Goal: Task Accomplishment & Management: Manage account settings

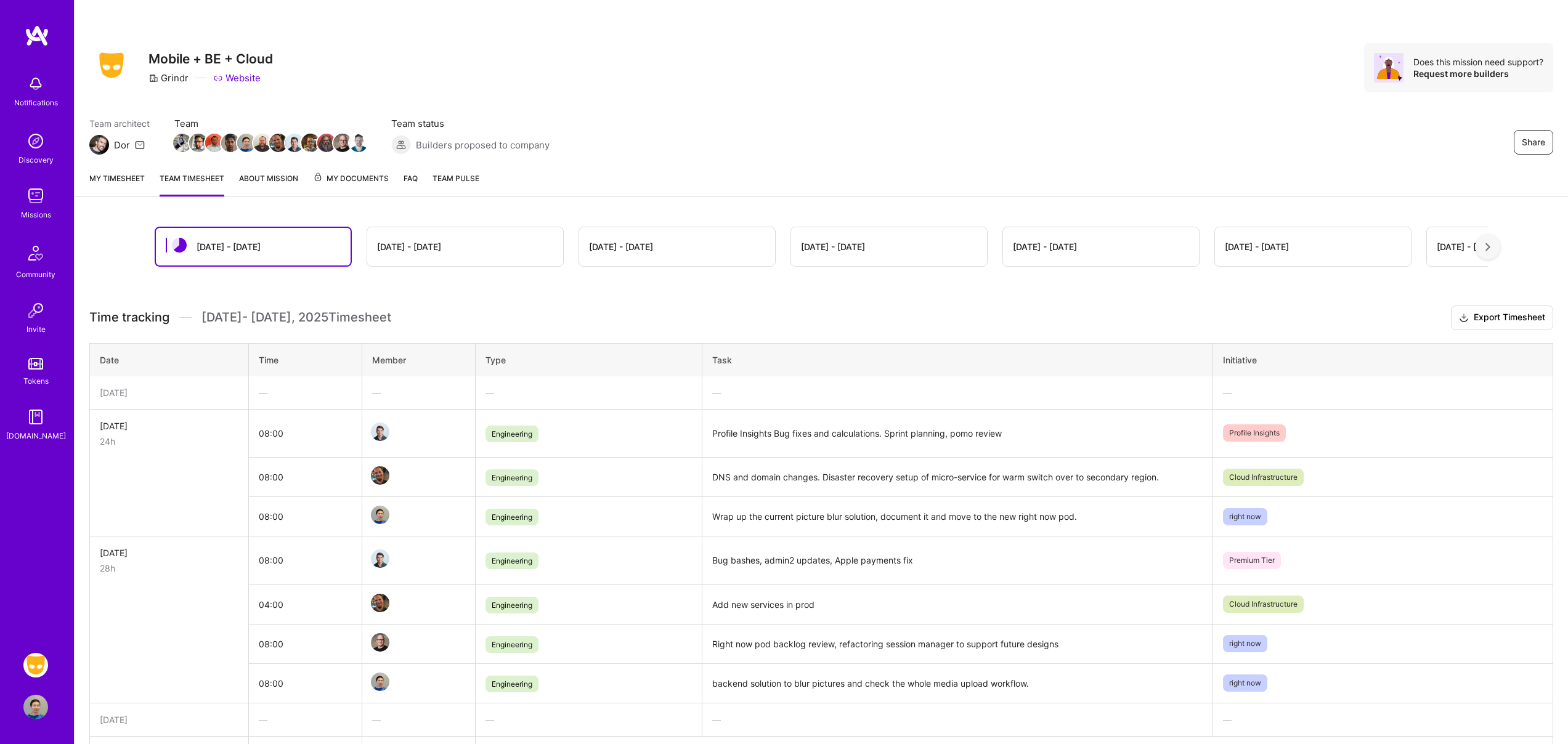
click at [119, 179] on link "My timesheet" at bounding box center [116, 184] width 55 height 25
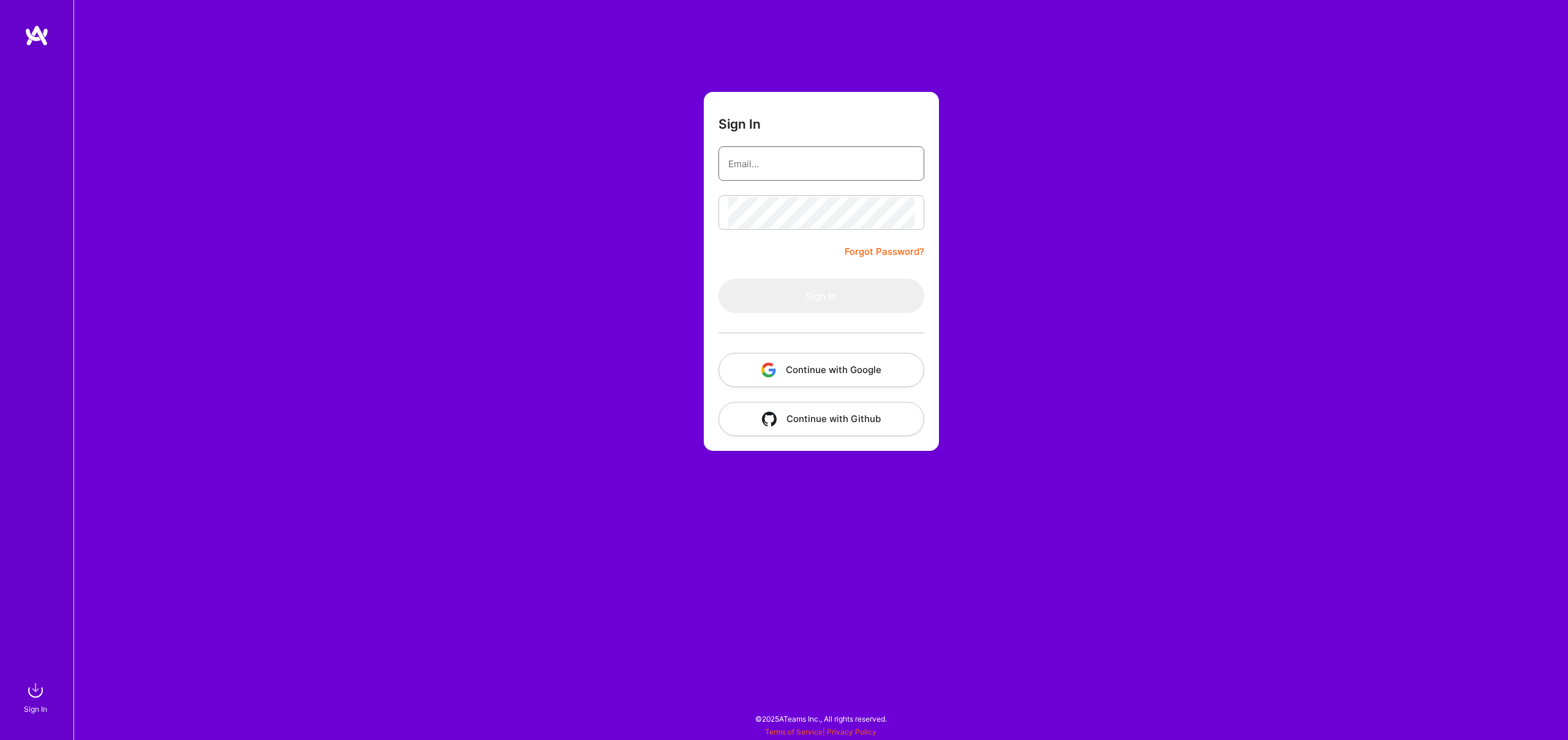
type input "[EMAIL_ADDRESS][DOMAIN_NAME]"
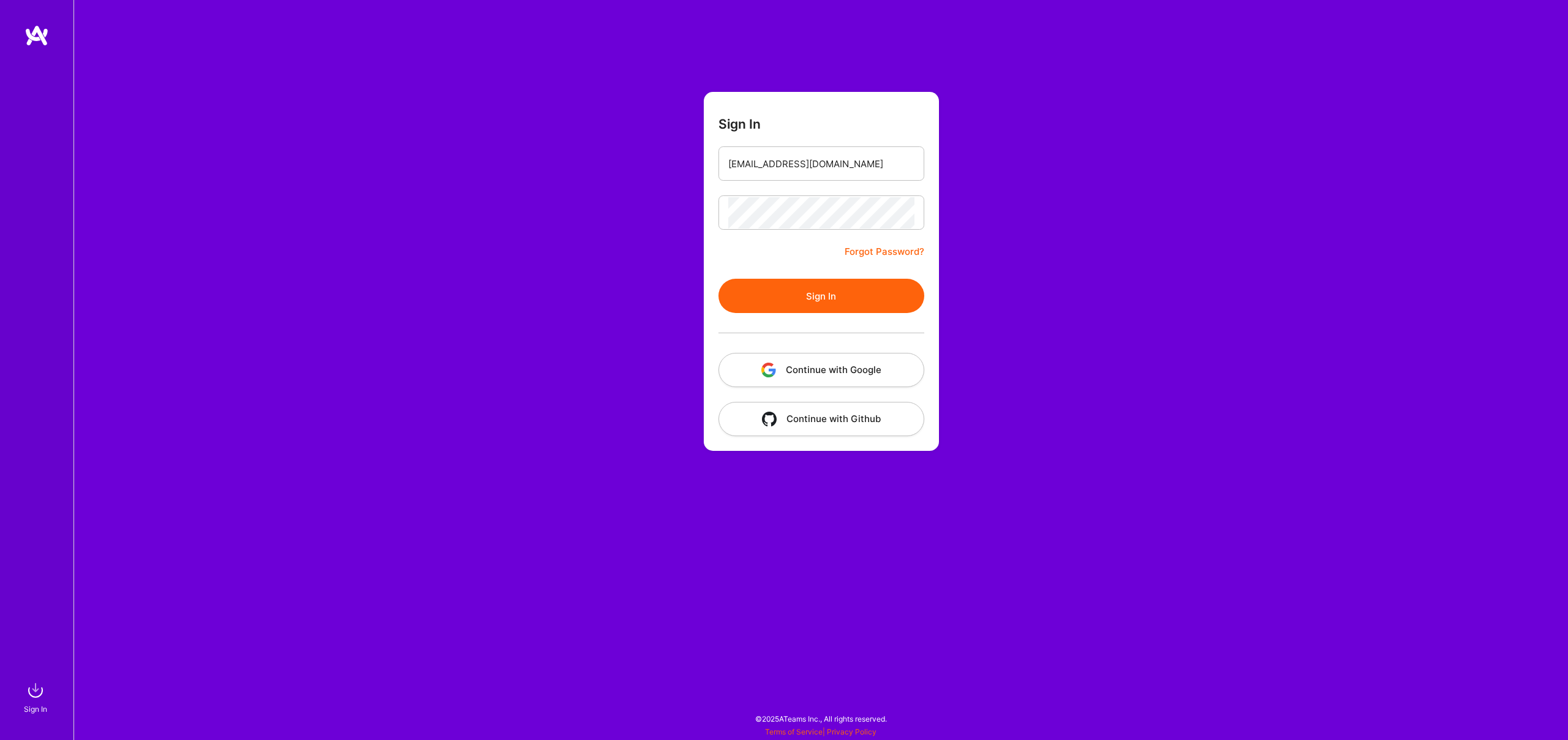
click at [815, 302] on button "Sign In" at bounding box center [821, 296] width 206 height 34
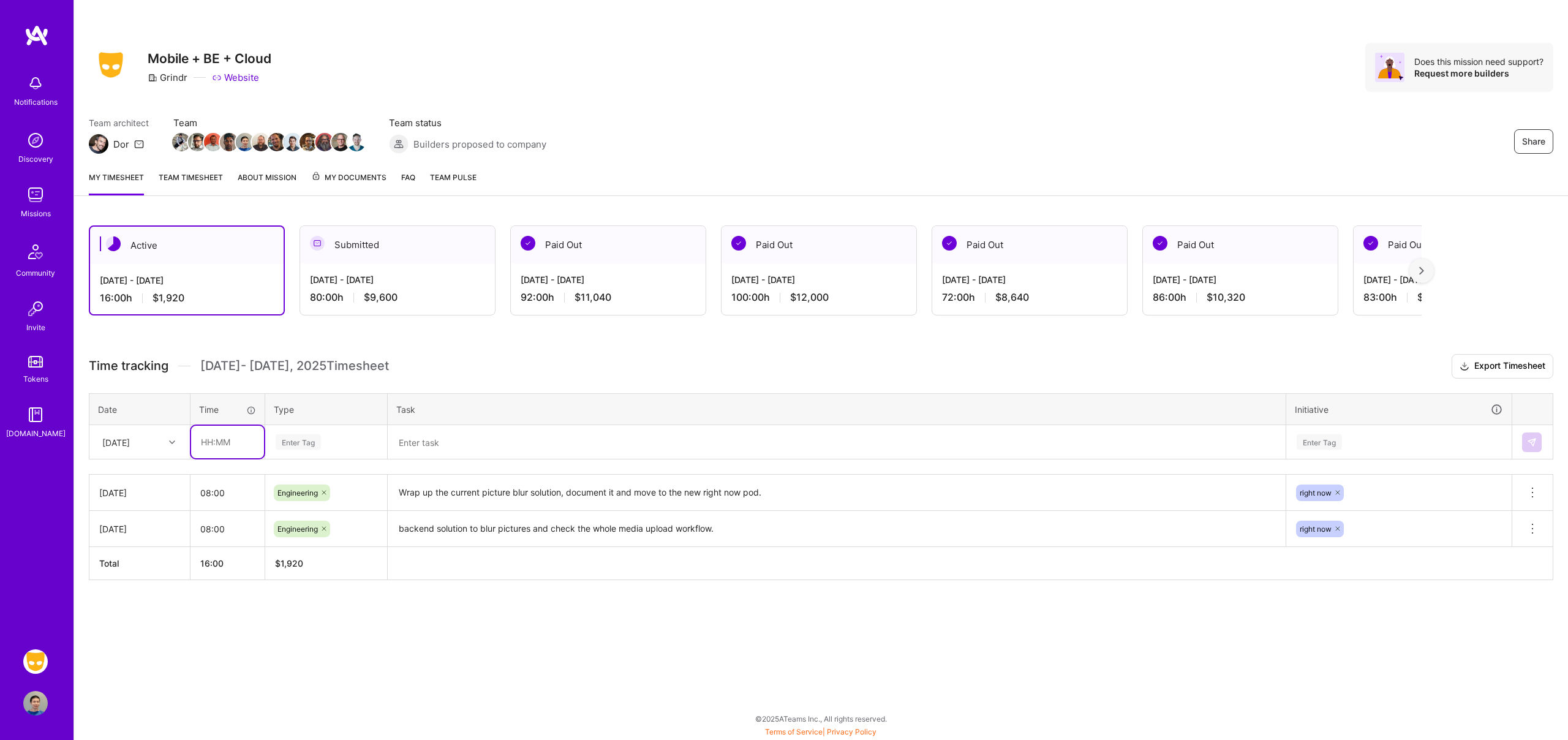
click at [211, 439] on input "text" at bounding box center [227, 441] width 73 height 33
type input "08:00"
type input "engi"
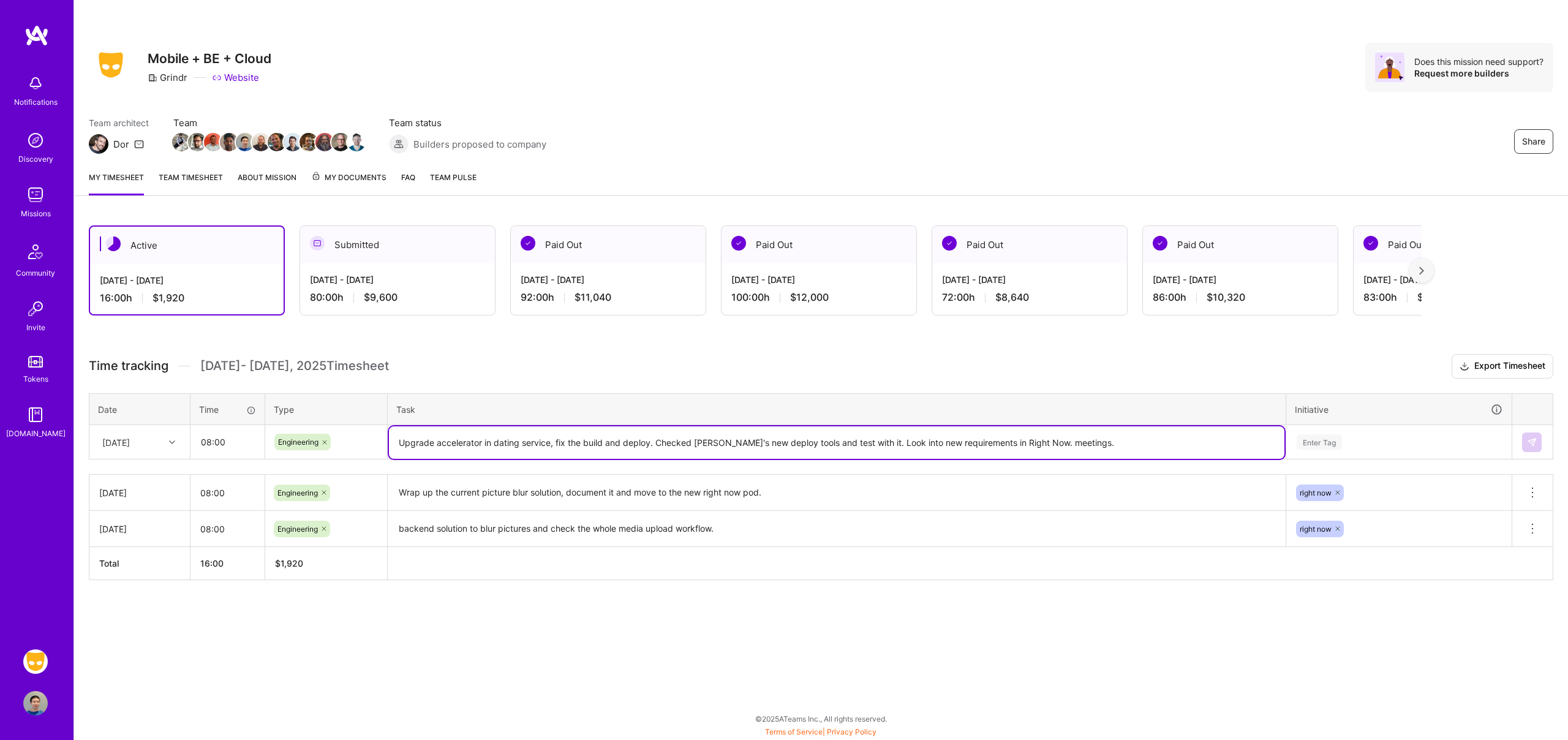
type textarea "Upgrade accelerator in dating service, fix the build and deploy. Checked [PERSO…"
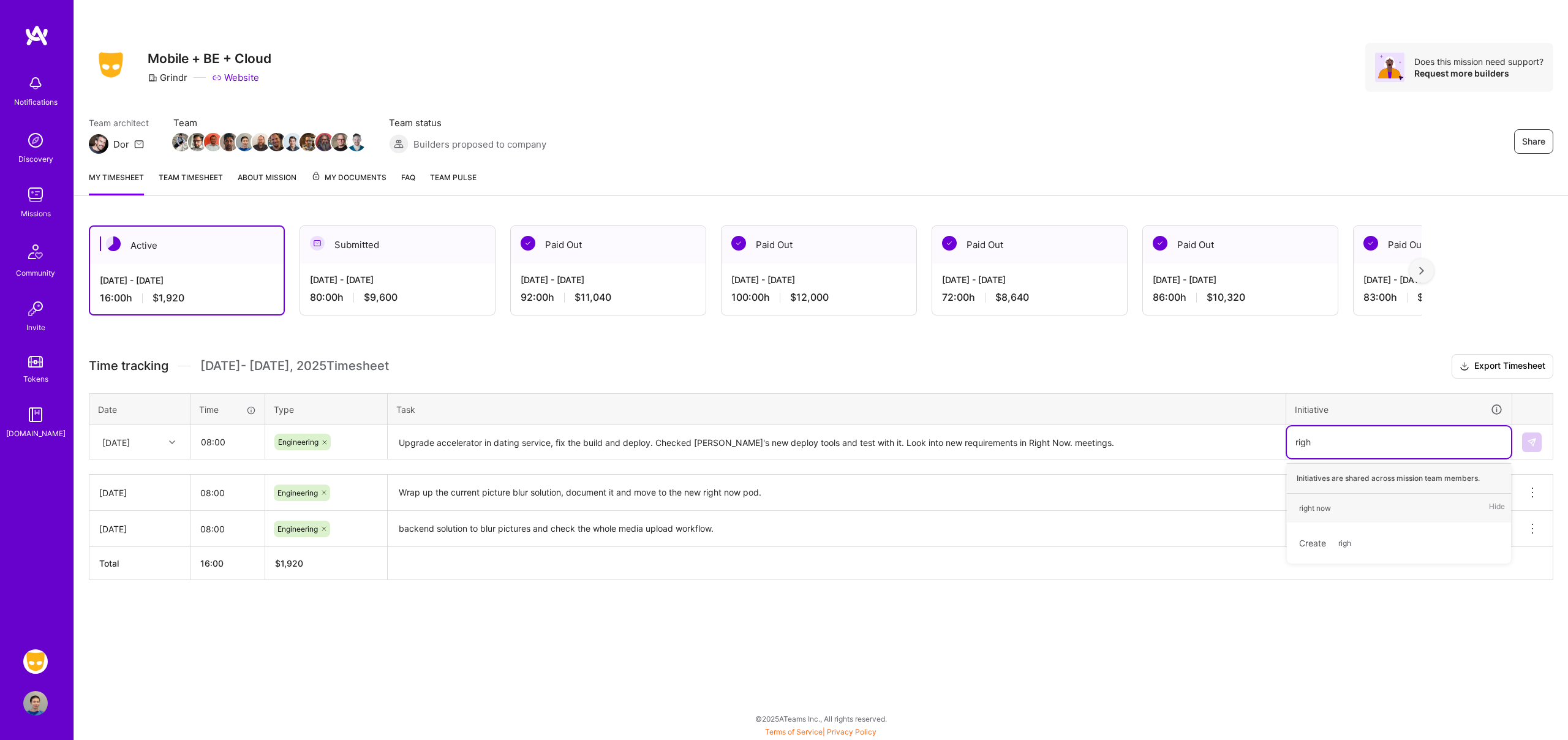
type input "right"
click at [1539, 439] on button at bounding box center [1532, 442] width 20 height 20
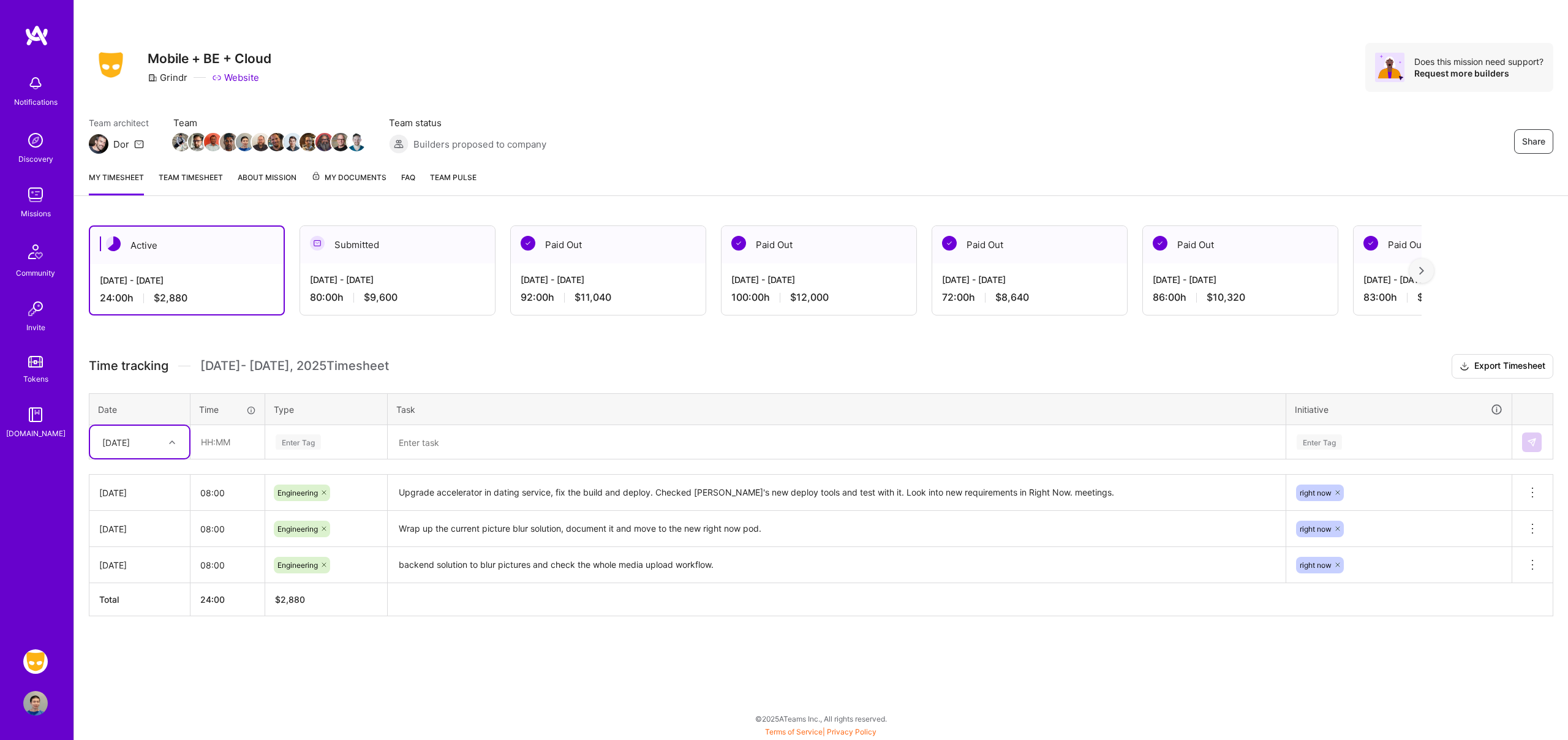
click at [206, 179] on link "Team timesheet" at bounding box center [190, 183] width 65 height 25
